Goal: Information Seeking & Learning: Check status

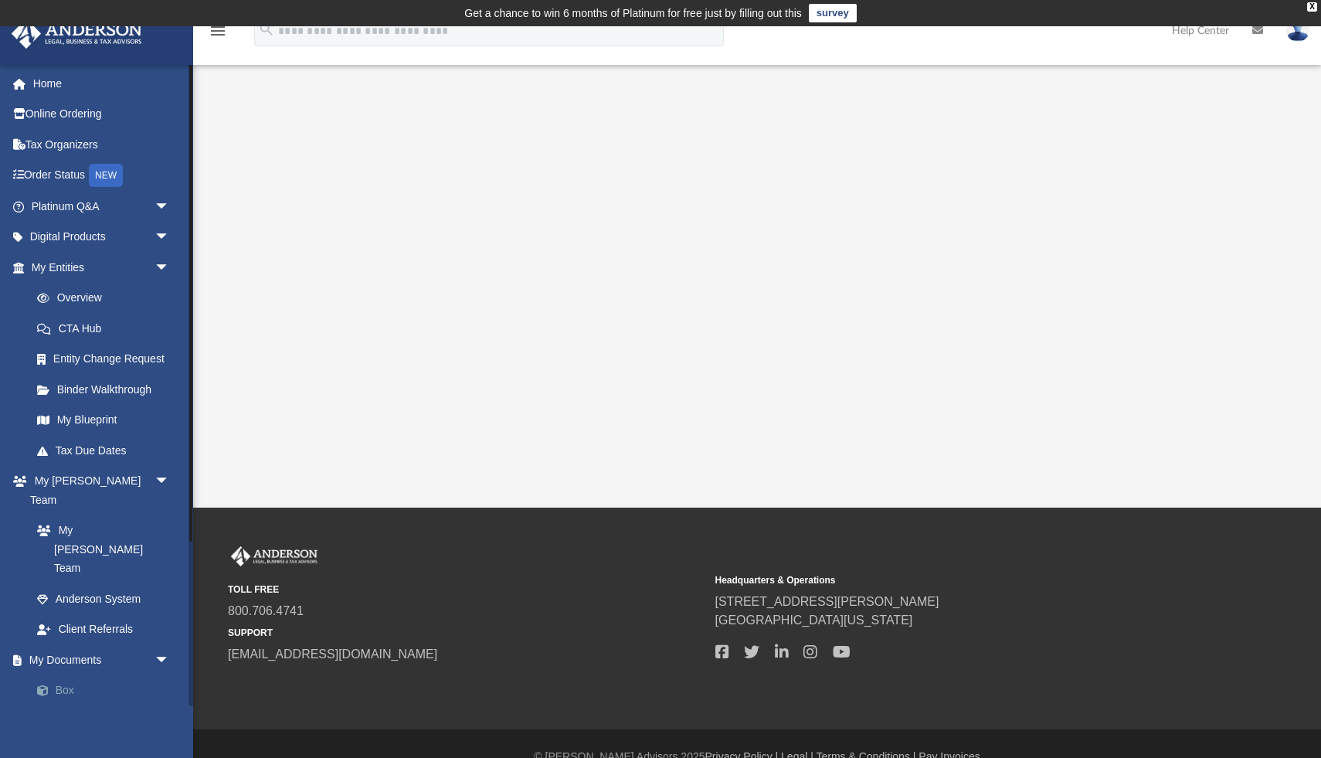
click at [77, 675] on link "Box" at bounding box center [108, 690] width 172 height 31
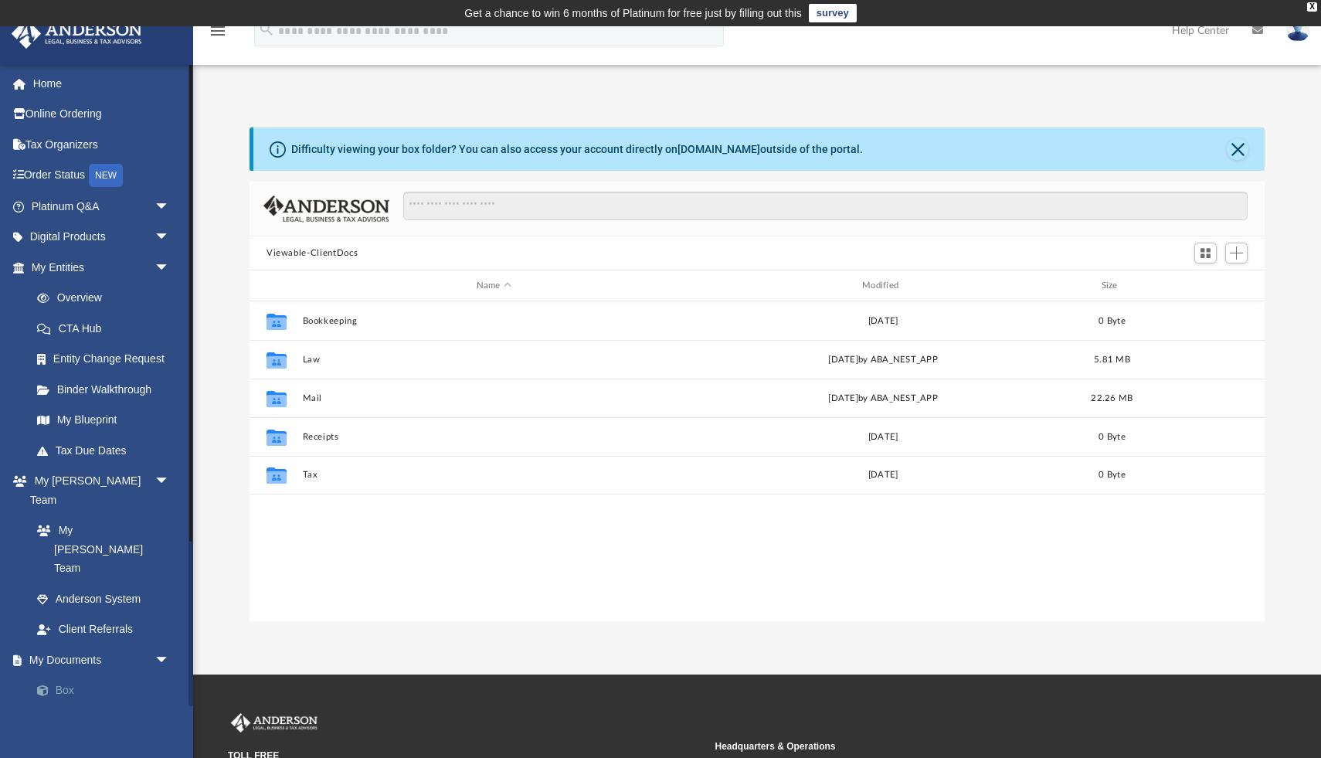
scroll to position [351, 1015]
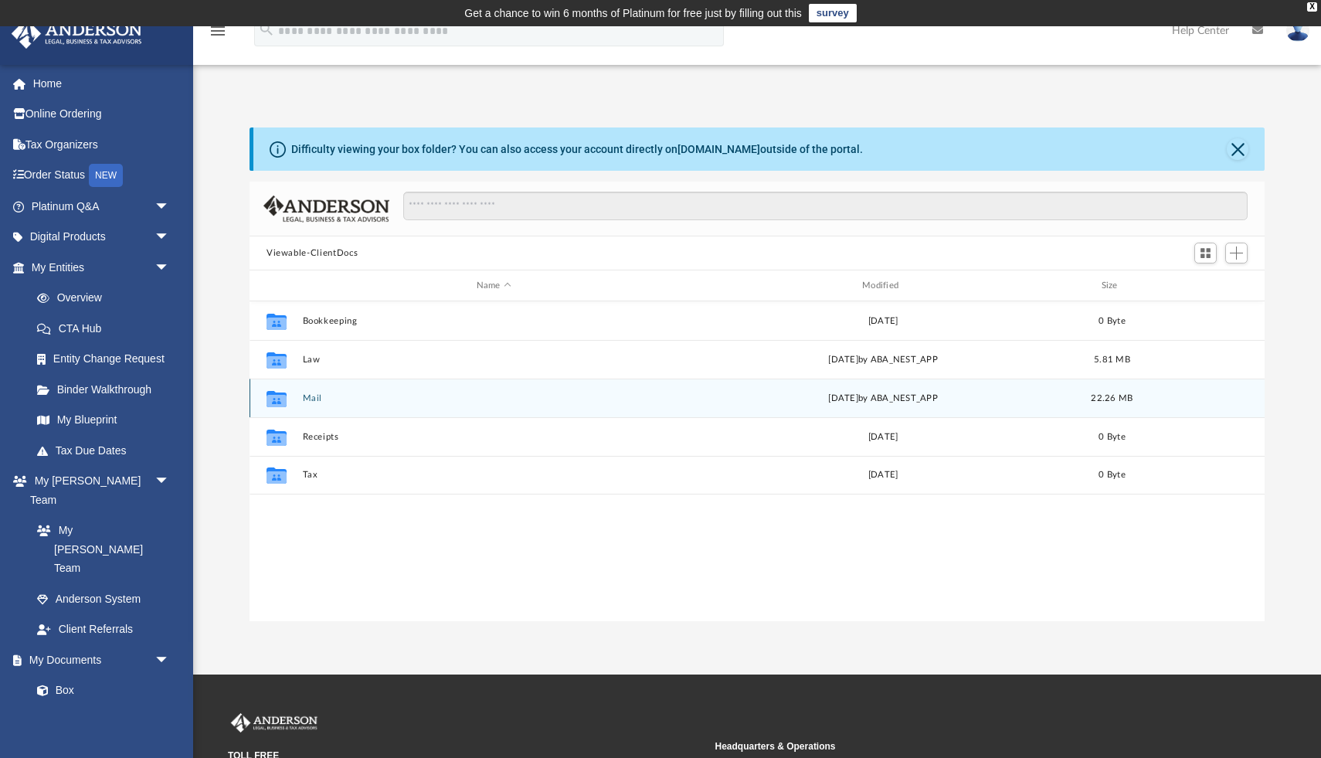
click at [309, 397] on button "Mail" at bounding box center [494, 398] width 382 height 10
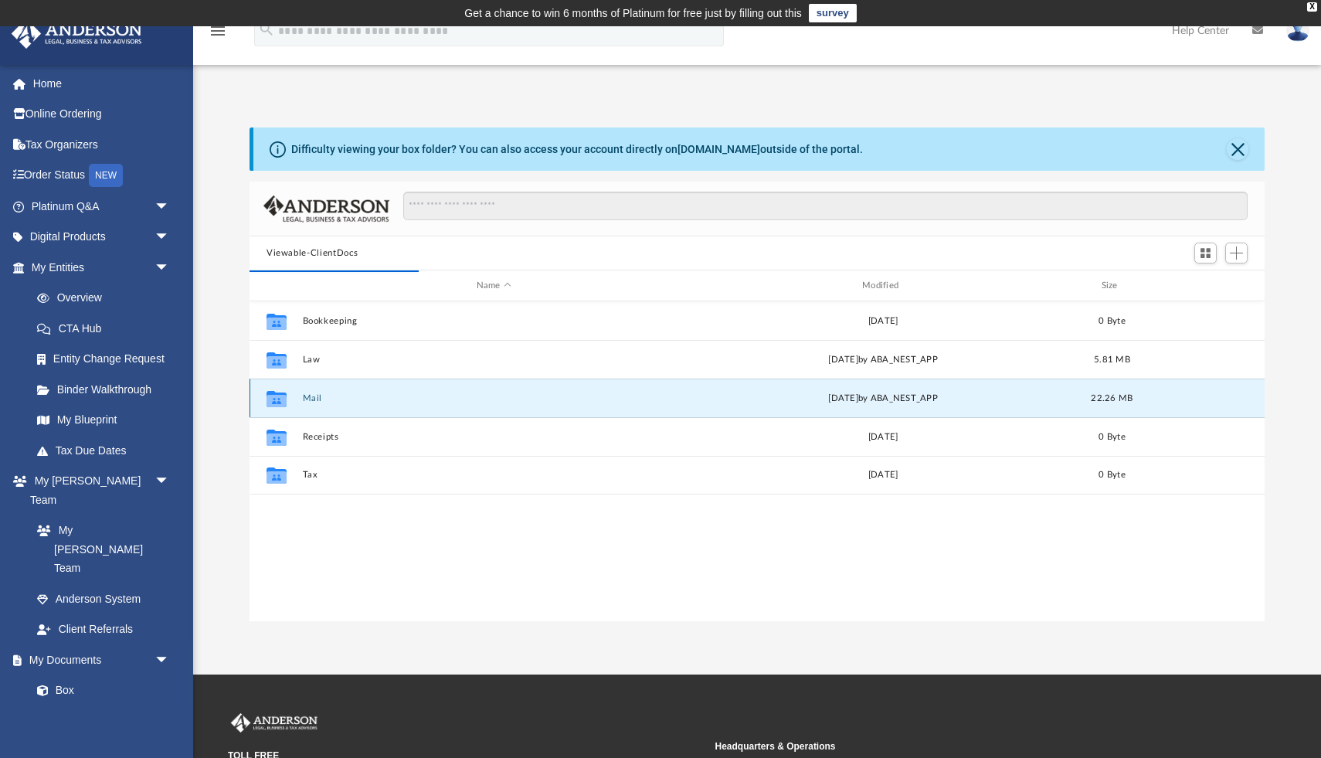
click at [355, 399] on button "Mail" at bounding box center [494, 398] width 382 height 10
click at [813, 399] on div "[DATE] by ABA_NEST_APP" at bounding box center [883, 399] width 382 height 14
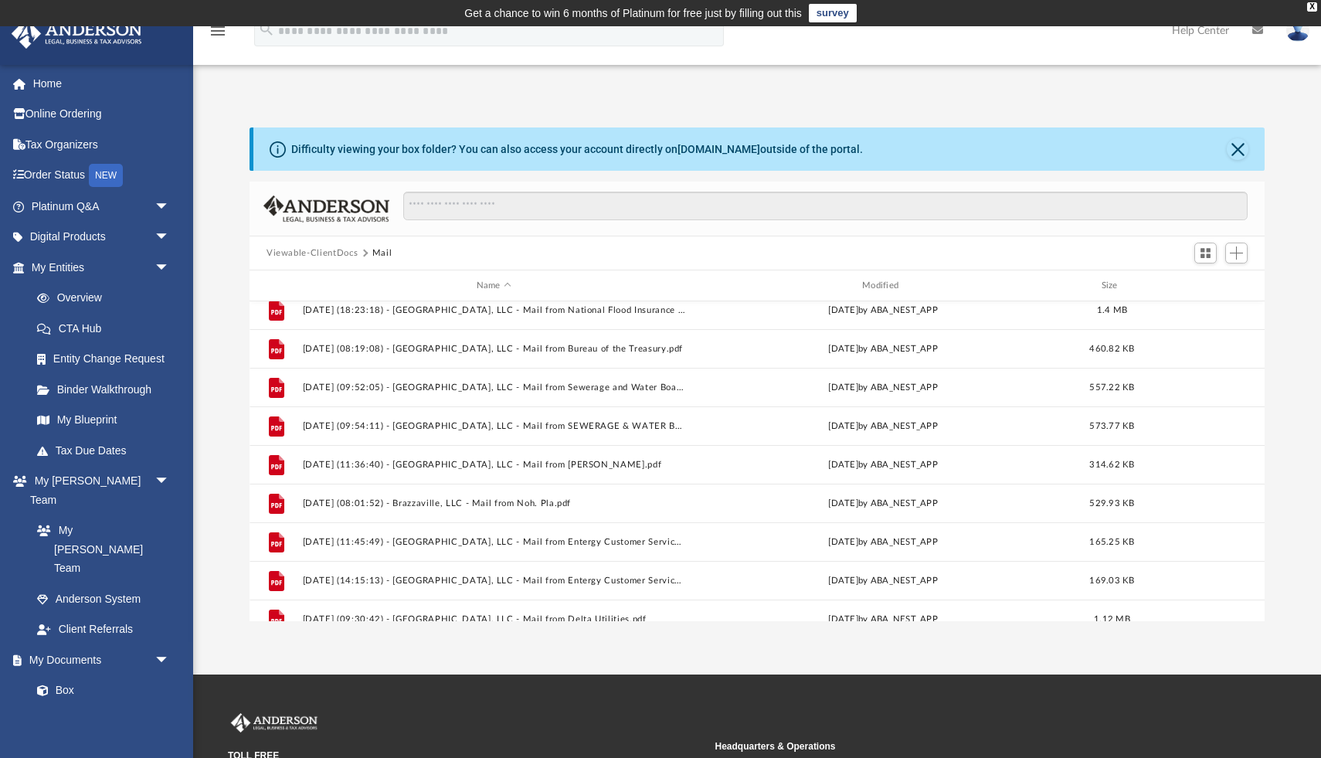
scroll to position [916, 0]
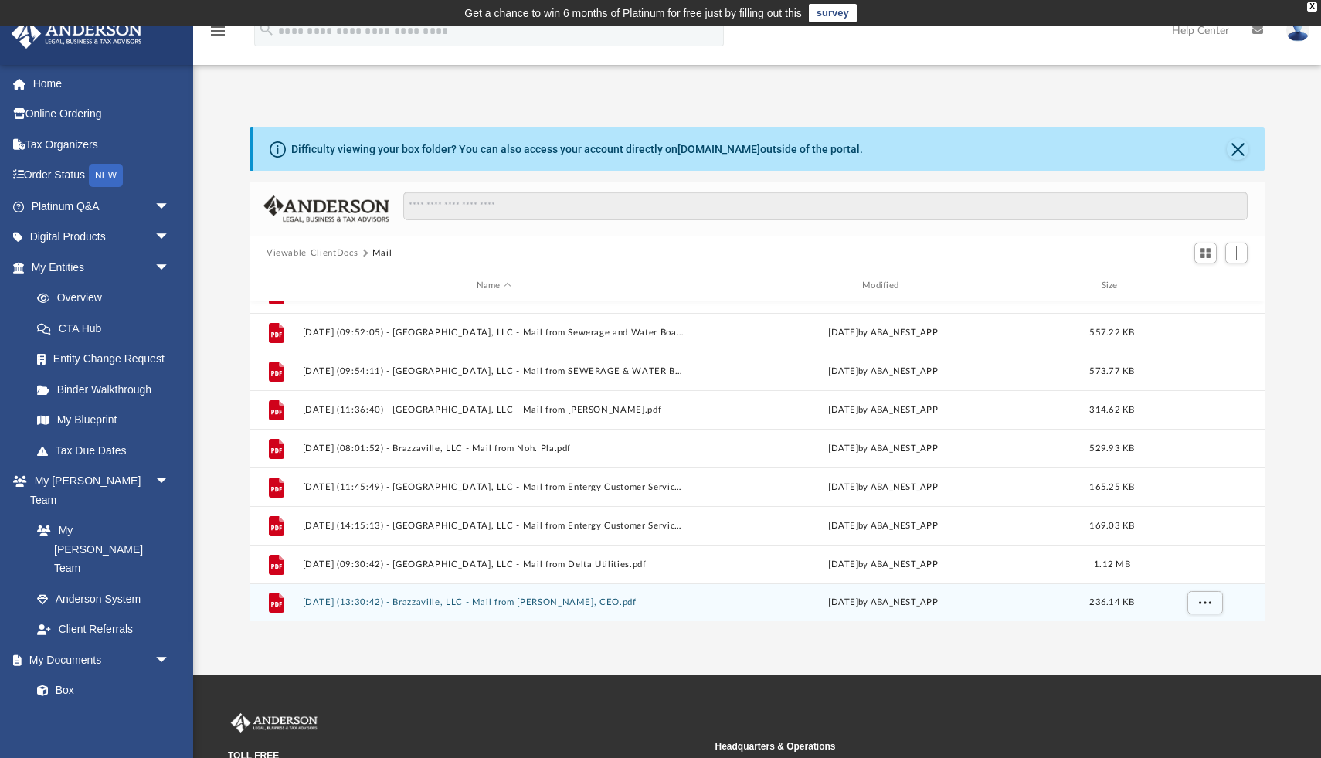
click at [557, 603] on button "[DATE] (13:30:42) - Brazzaville, LLC - Mail from [PERSON_NAME], CEO.pdf" at bounding box center [494, 602] width 382 height 10
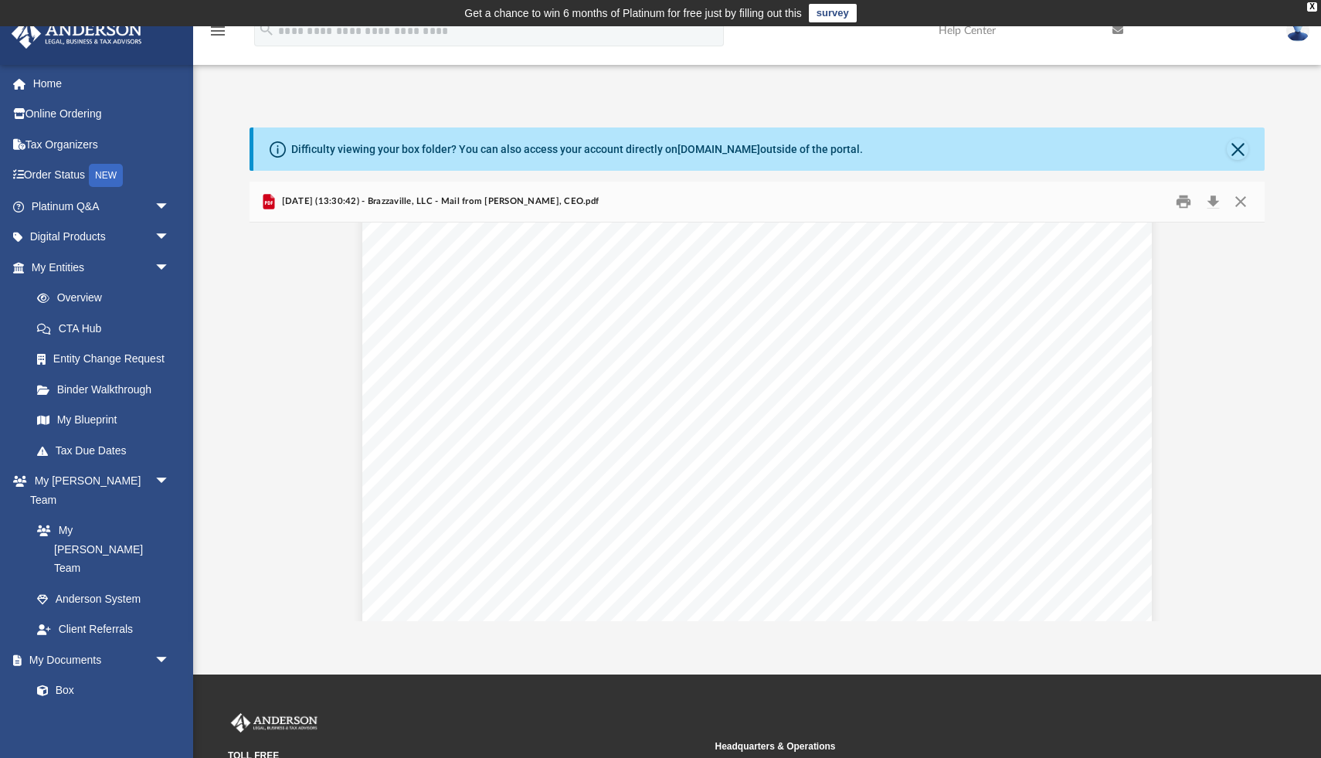
scroll to position [500, 0]
click at [270, 428] on button "Preview" at bounding box center [267, 421] width 34 height 43
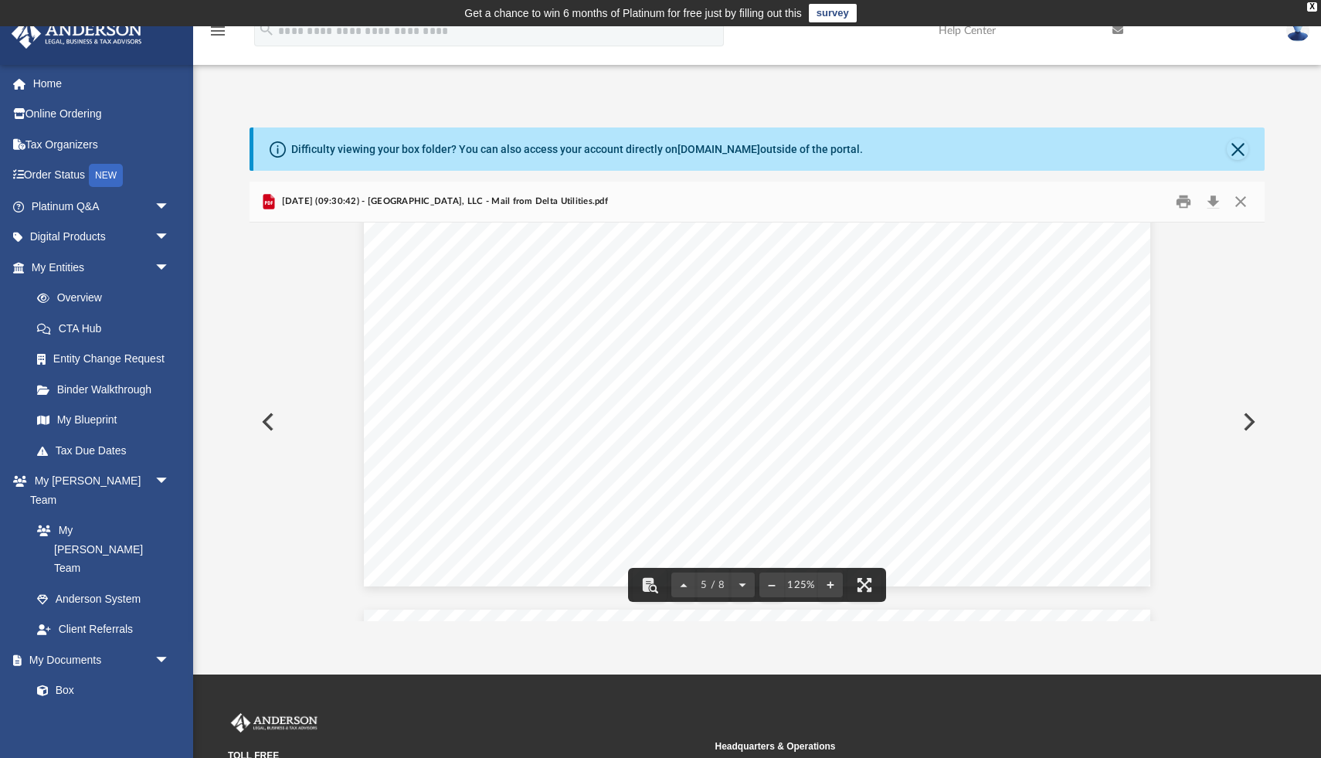
click at [1252, 423] on button "Preview" at bounding box center [1248, 421] width 34 height 43
click at [260, 420] on button "Preview" at bounding box center [267, 421] width 34 height 43
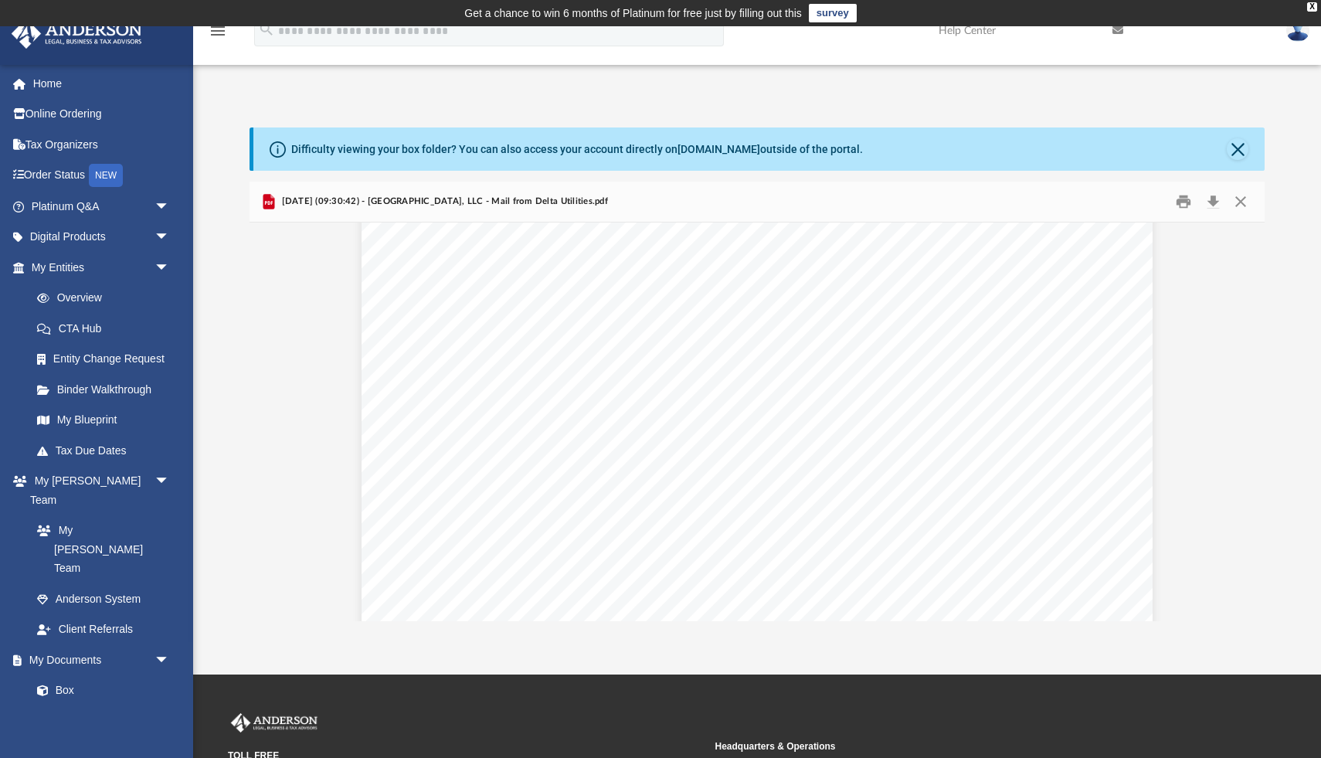
scroll to position [0, 0]
click at [265, 413] on button "Preview" at bounding box center [267, 421] width 34 height 43
click at [266, 421] on button "Preview" at bounding box center [267, 421] width 34 height 43
click at [263, 421] on button "Preview" at bounding box center [267, 421] width 34 height 43
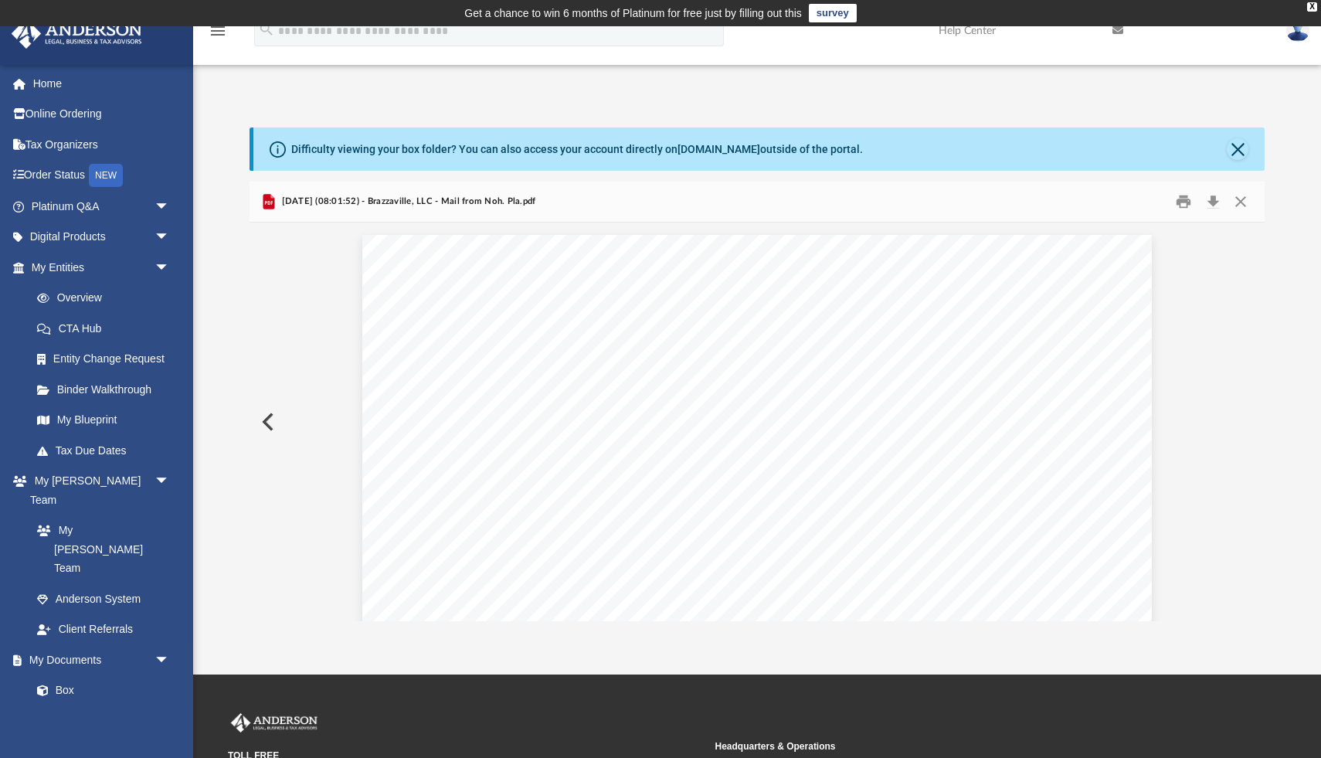
click at [263, 421] on button "Preview" at bounding box center [267, 421] width 34 height 43
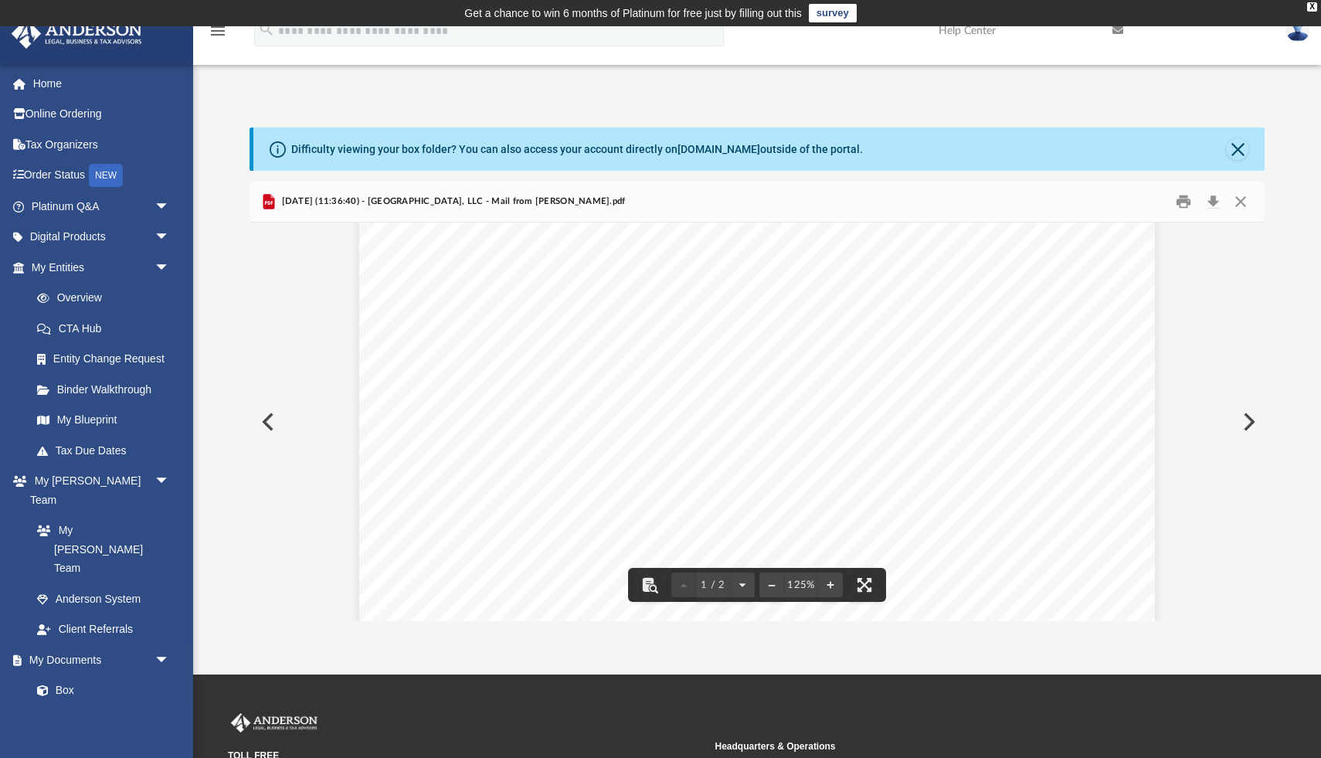
scroll to position [0, 0]
click at [271, 422] on button "Preview" at bounding box center [267, 421] width 34 height 43
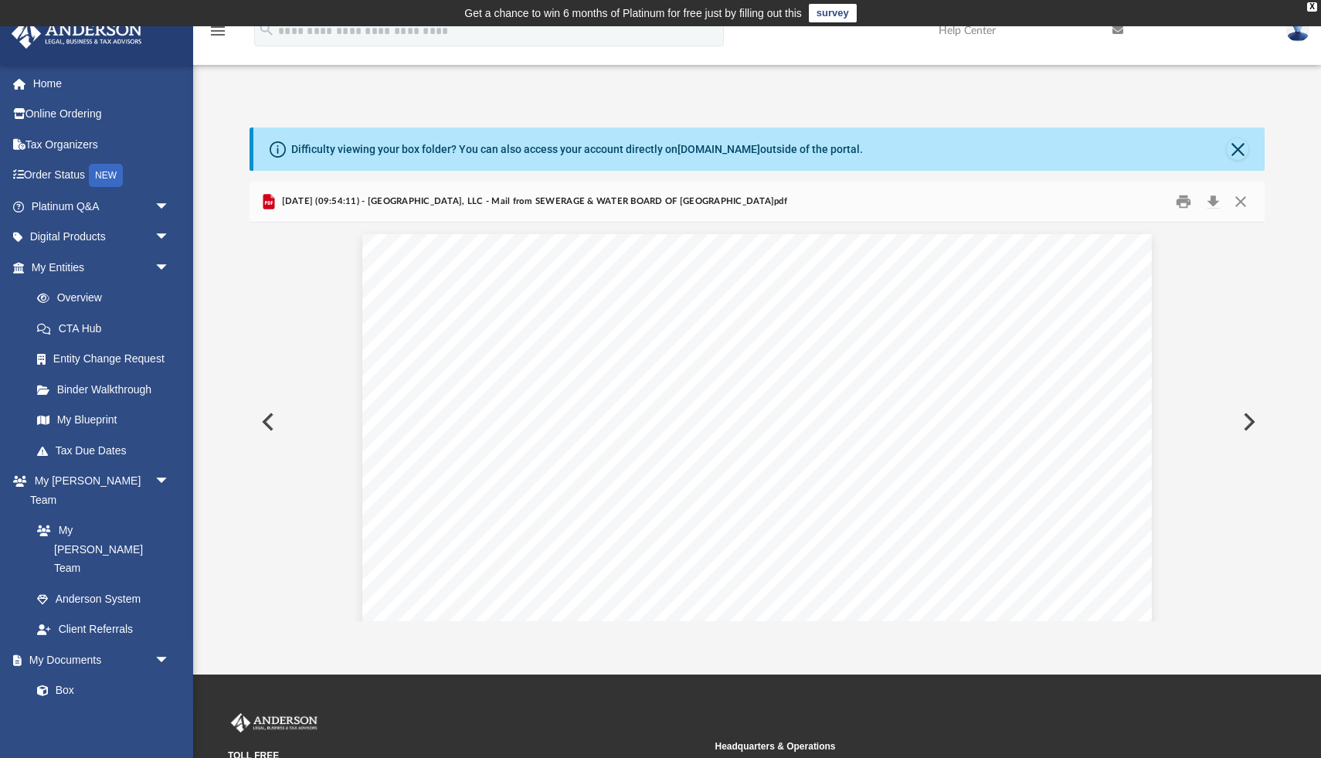
click at [274, 425] on button "Preview" at bounding box center [267, 421] width 34 height 43
click at [1249, 420] on button "Preview" at bounding box center [1248, 421] width 34 height 43
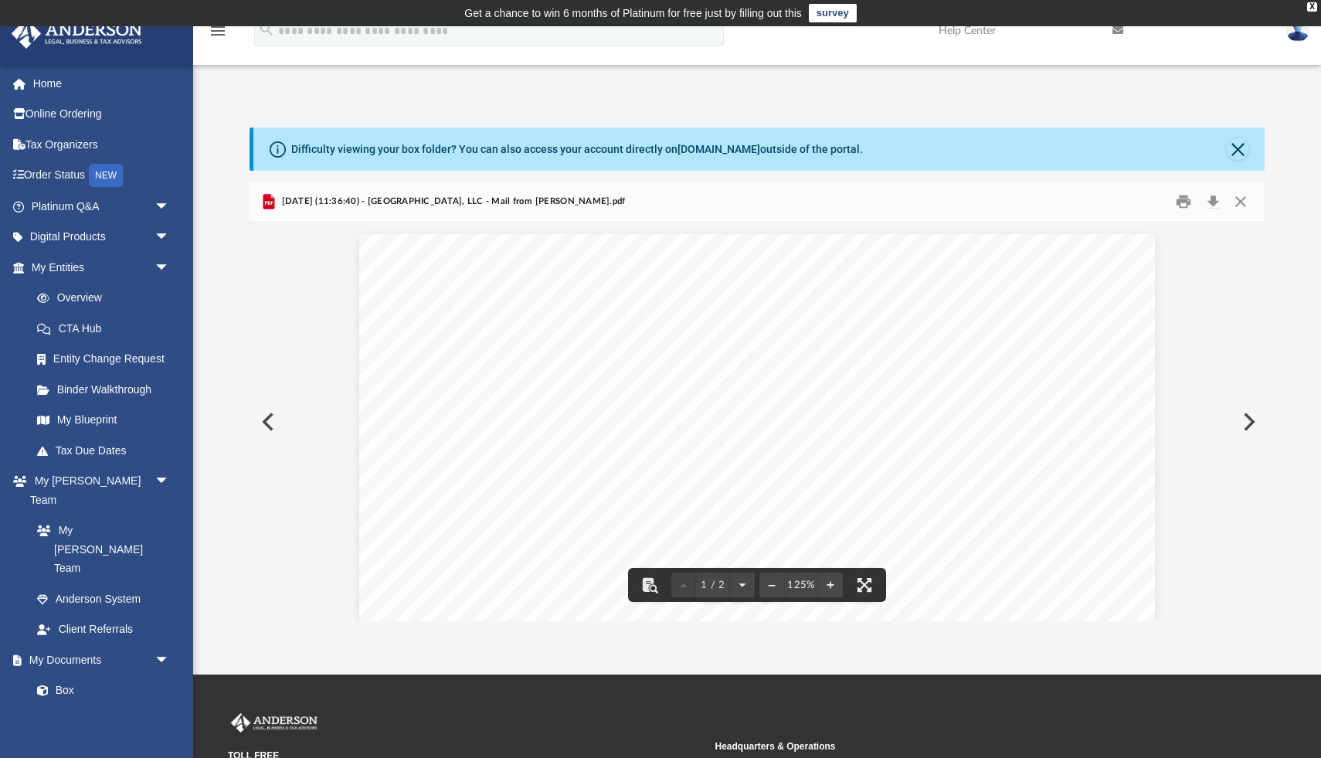
click at [267, 418] on button "Preview" at bounding box center [267, 421] width 34 height 43
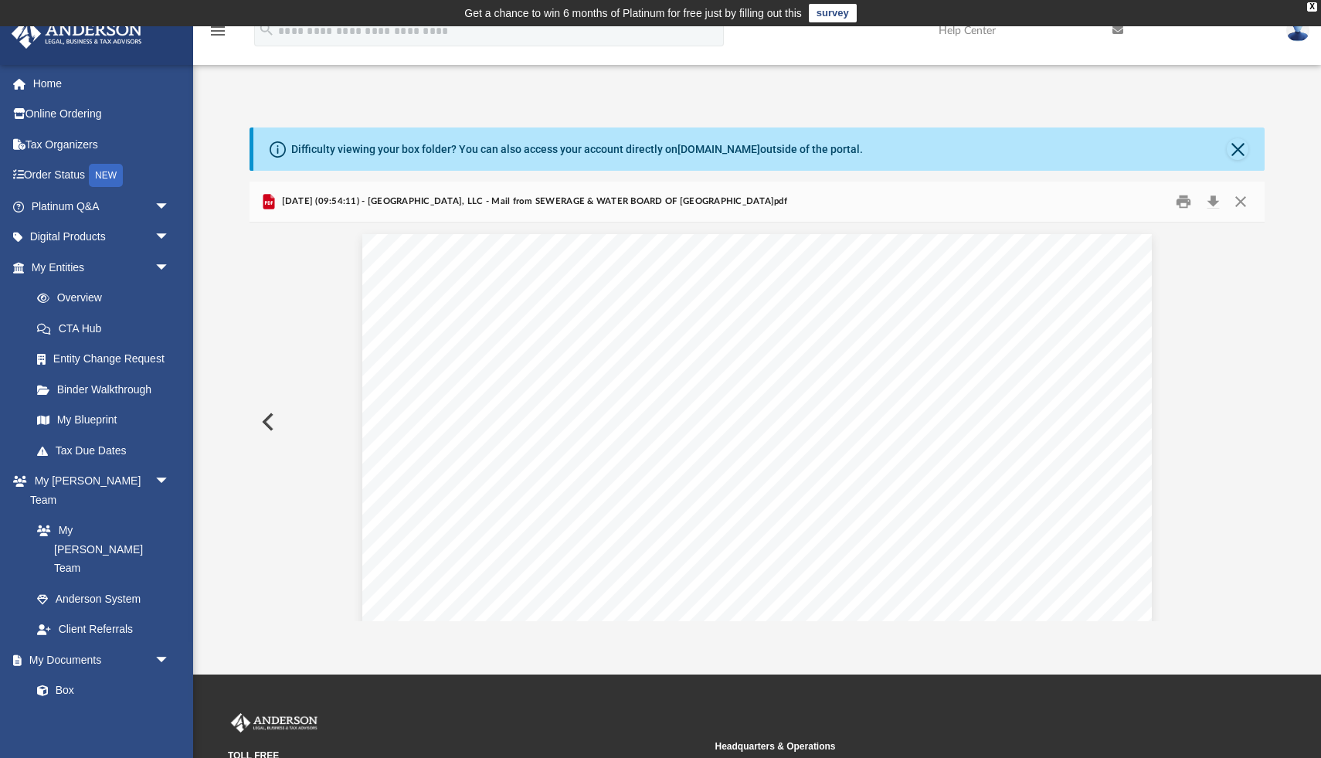
click at [267, 418] on button "Preview" at bounding box center [267, 421] width 34 height 43
click at [268, 426] on button "Preview" at bounding box center [267, 421] width 34 height 43
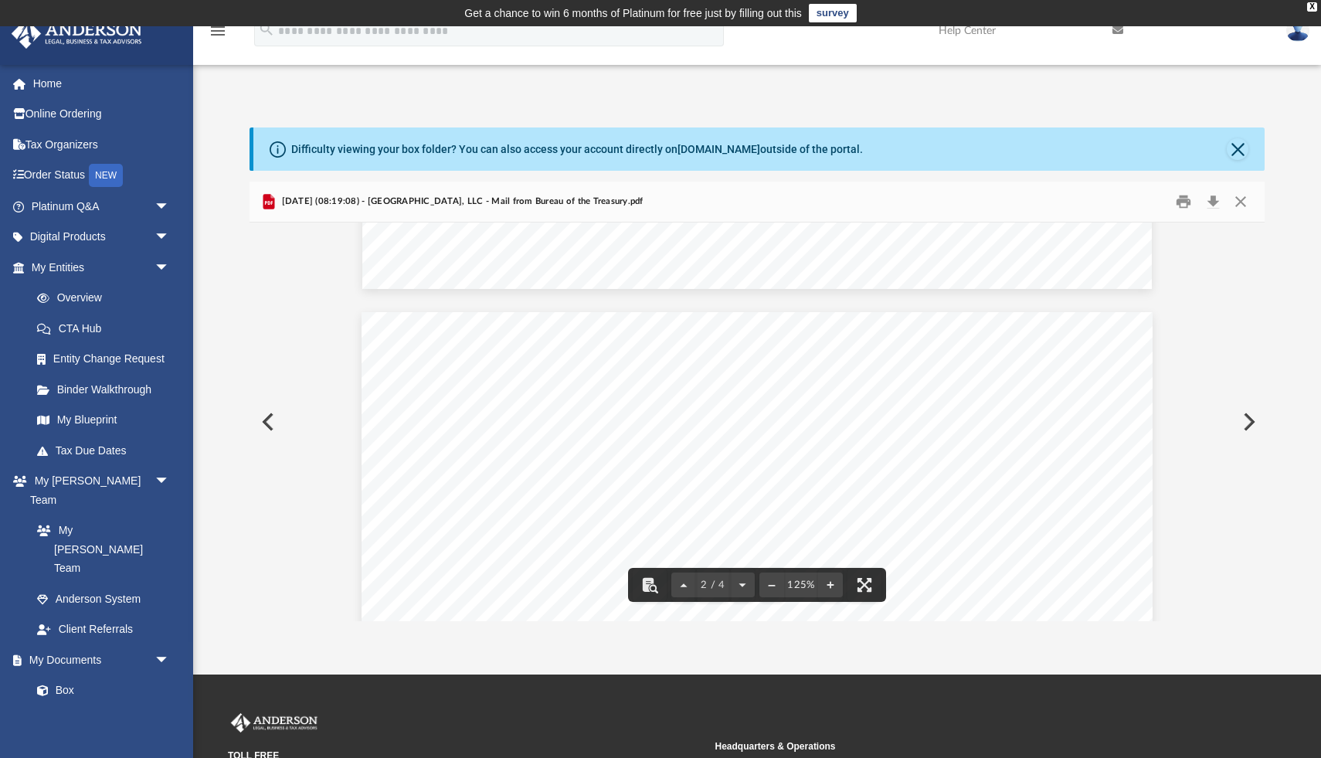
click at [1249, 423] on button "Preview" at bounding box center [1248, 421] width 34 height 43
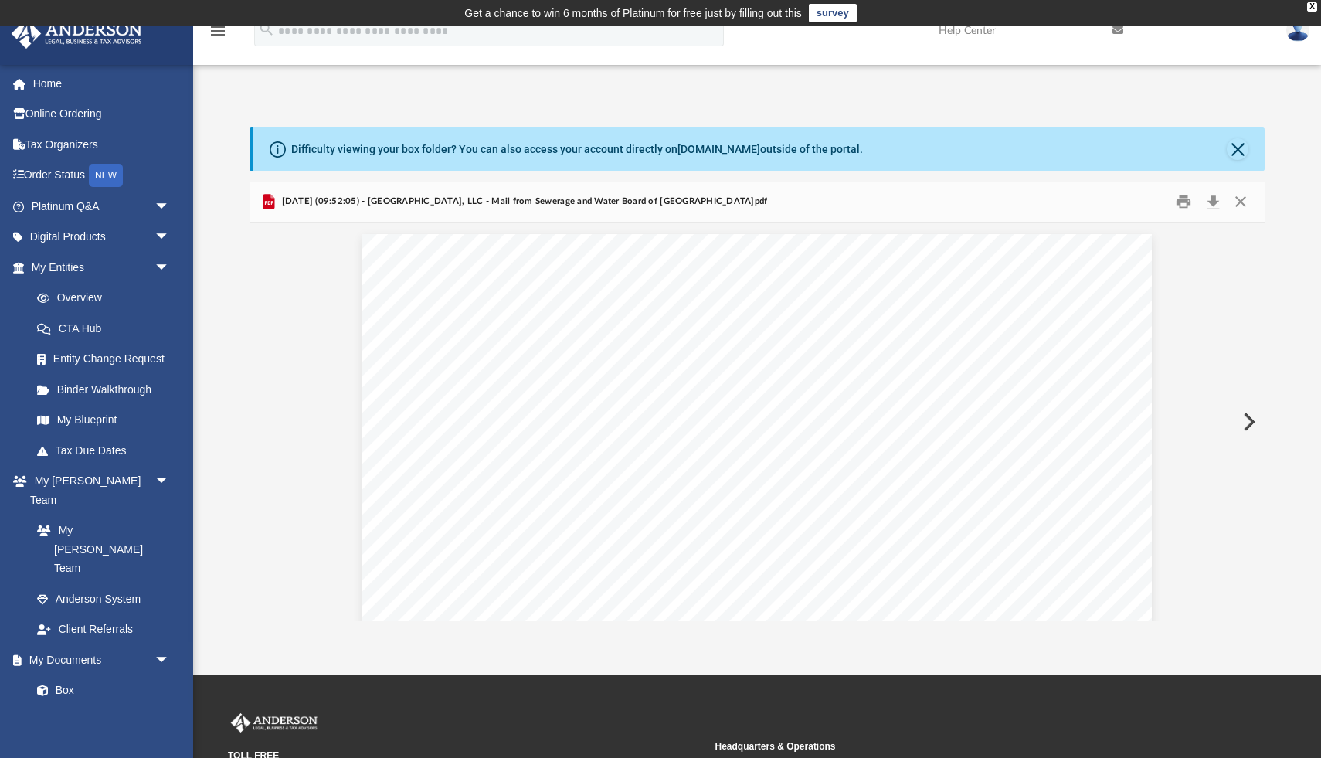
click at [1249, 423] on button "Preview" at bounding box center [1248, 421] width 34 height 43
click at [274, 428] on button "Preview" at bounding box center [267, 421] width 34 height 43
click at [1235, 144] on button "Close" at bounding box center [1238, 149] width 22 height 22
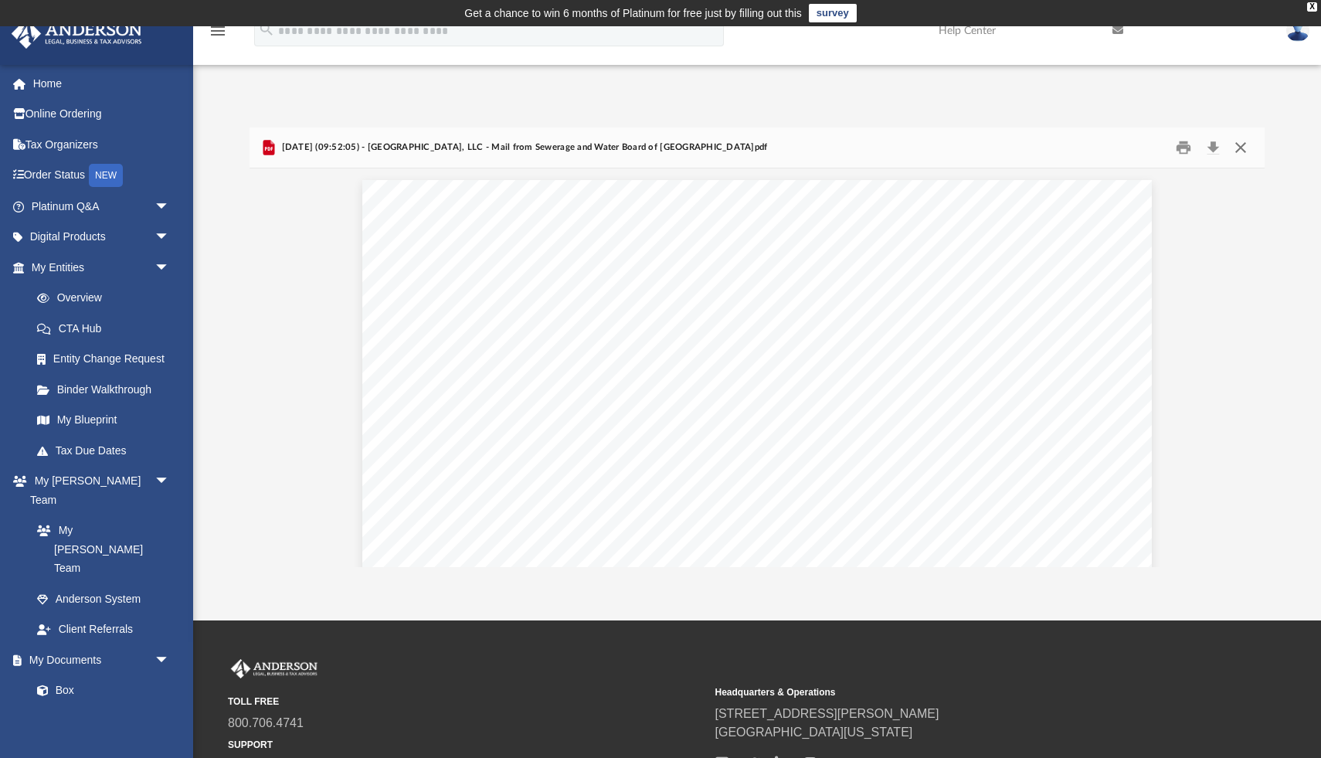
click at [1242, 146] on button "Close" at bounding box center [1241, 148] width 28 height 24
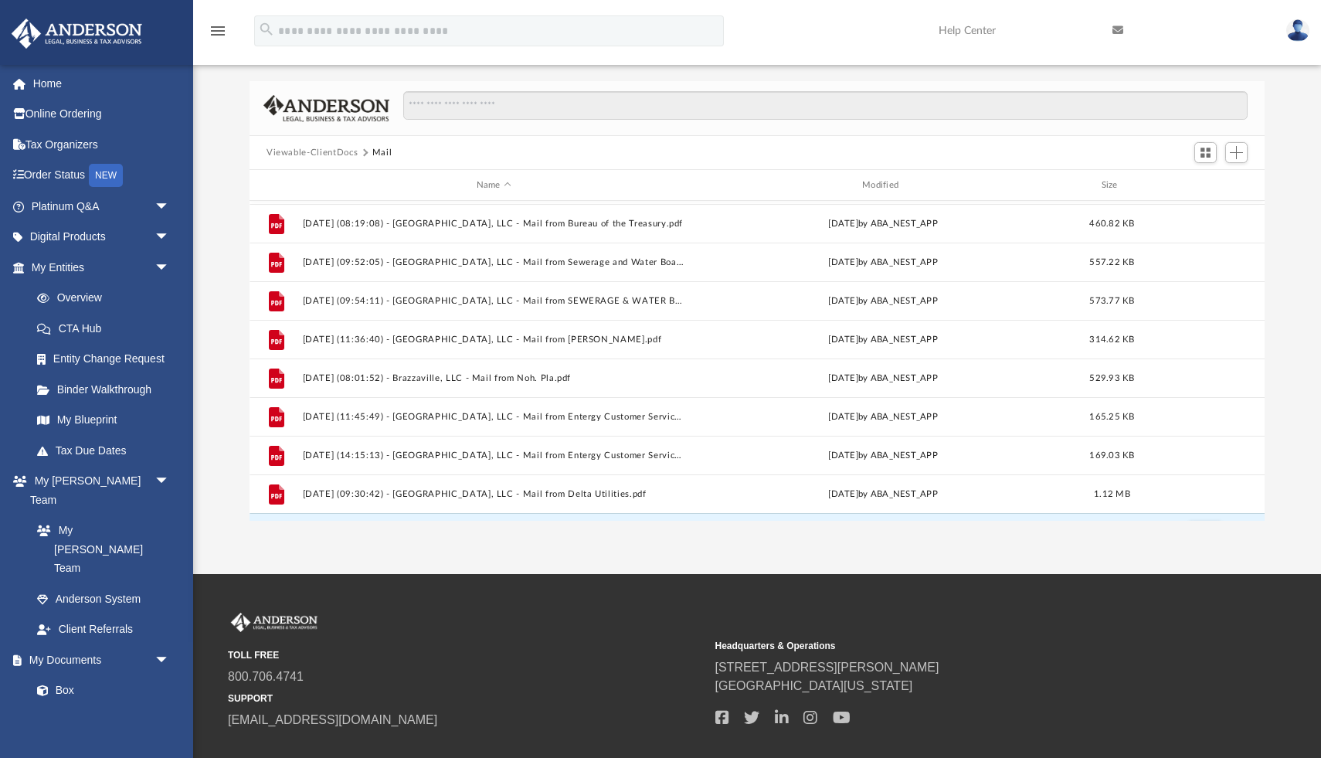
scroll to position [916, 0]
